Goal: Navigation & Orientation: Find specific page/section

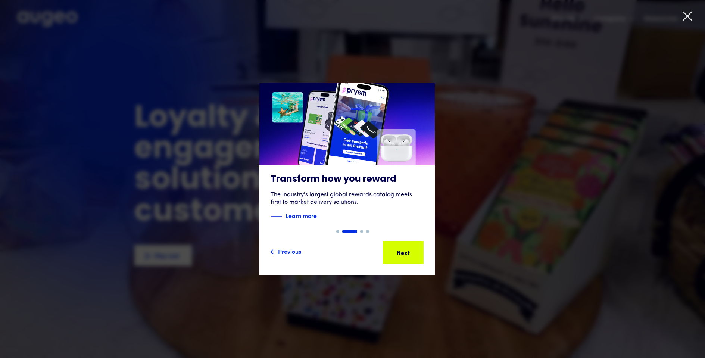
click at [687, 21] on icon at bounding box center [687, 15] width 11 height 11
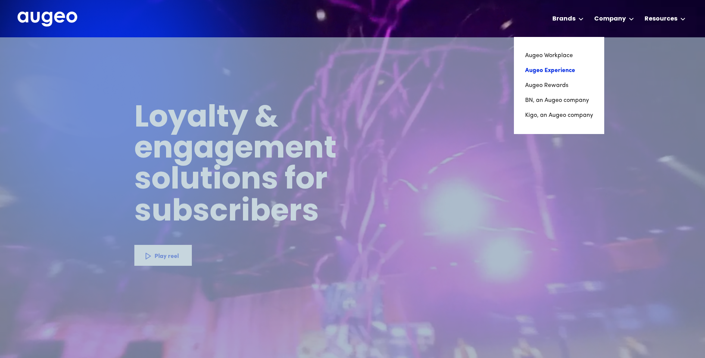
click at [572, 68] on link "Augeo Experience" at bounding box center [559, 70] width 68 height 15
